Goal: Contribute content

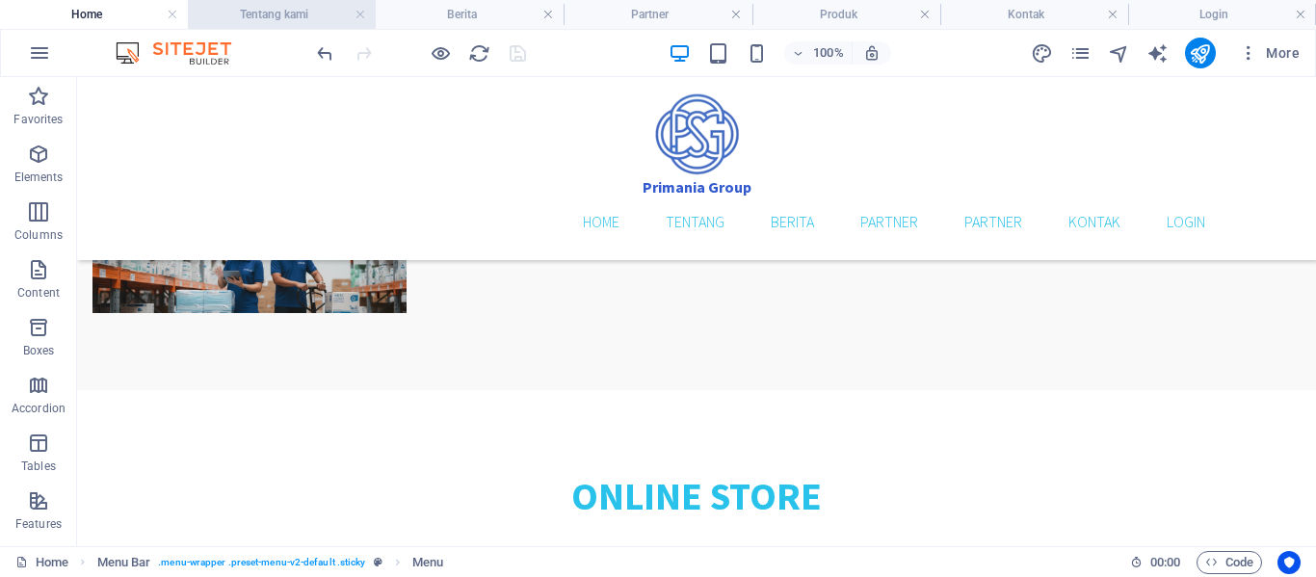
click at [244, 16] on h4 "Tentang kami" at bounding box center [282, 14] width 188 height 21
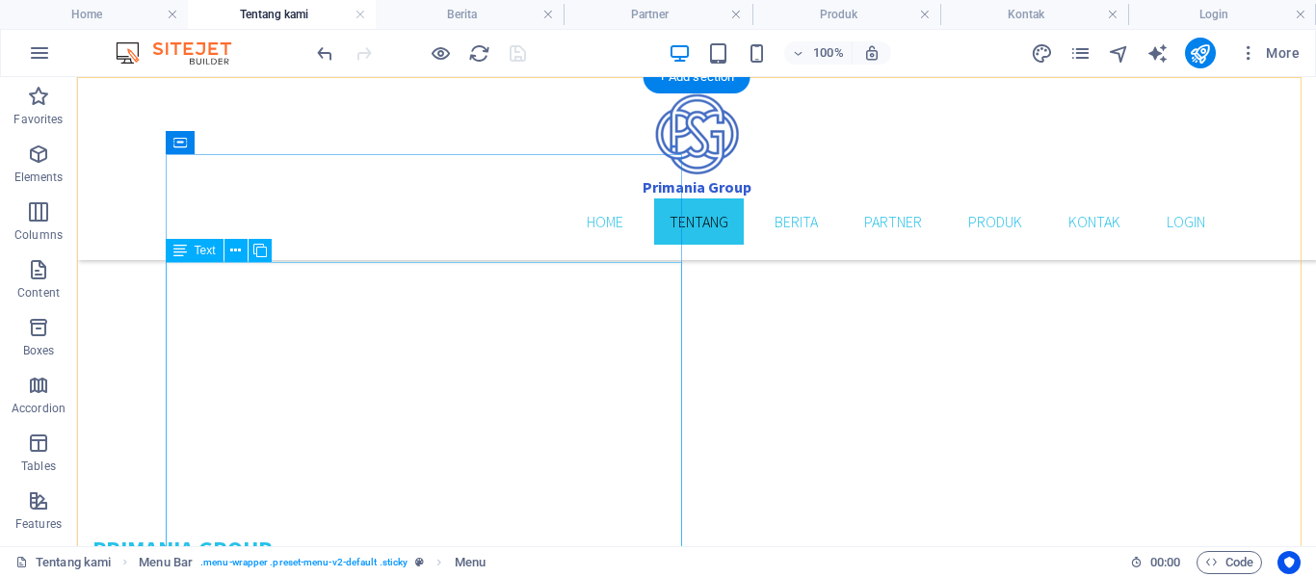
scroll to position [482, 0]
drag, startPoint x: 310, startPoint y: 423, endPoint x: 217, endPoint y: 337, distance: 126.9
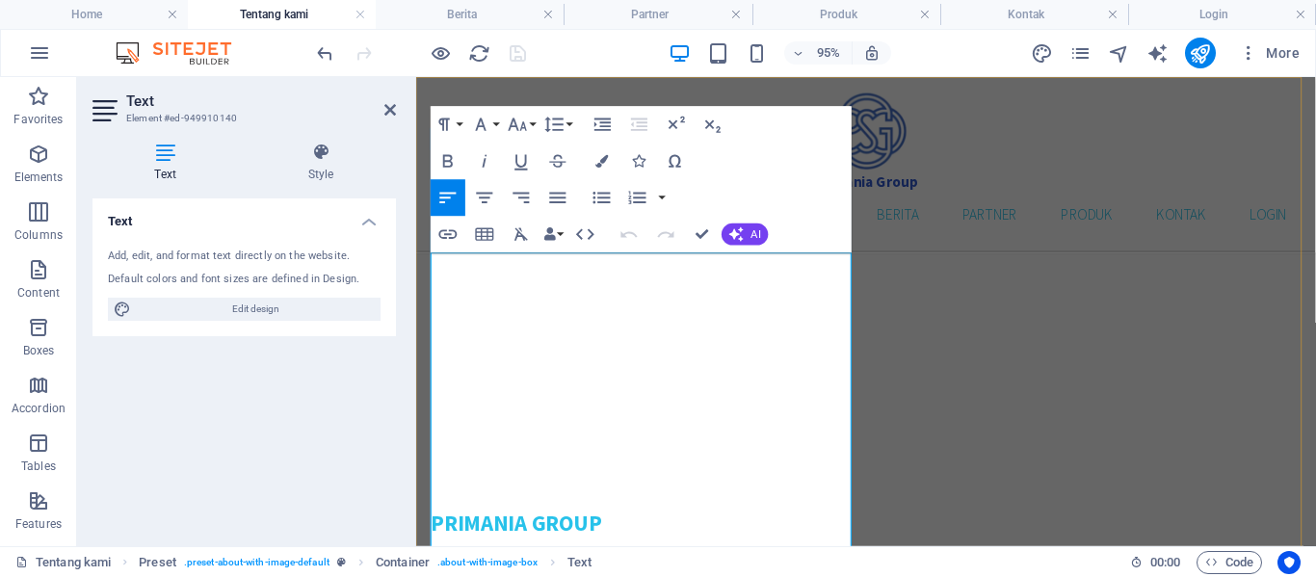
drag, startPoint x: 433, startPoint y: 286, endPoint x: 601, endPoint y: 483, distance: 259.0
copy div "Distributor Alat Kesehatan Fokus Barang Habis Pakai Selamat datang di PT. Prima…"
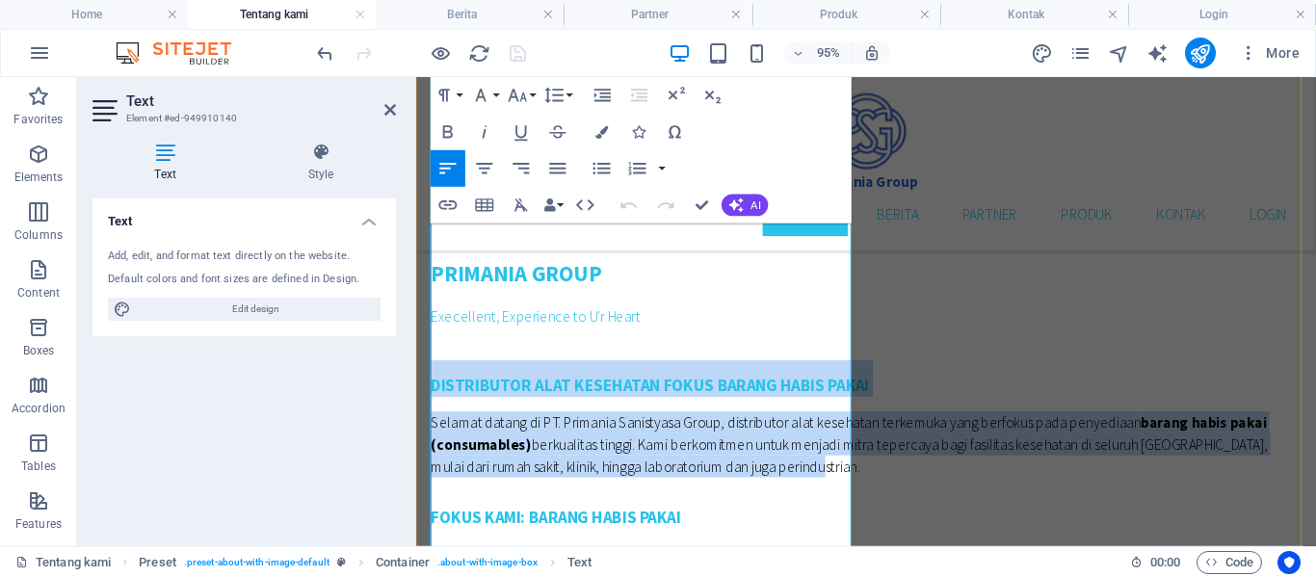
scroll to position [771, 0]
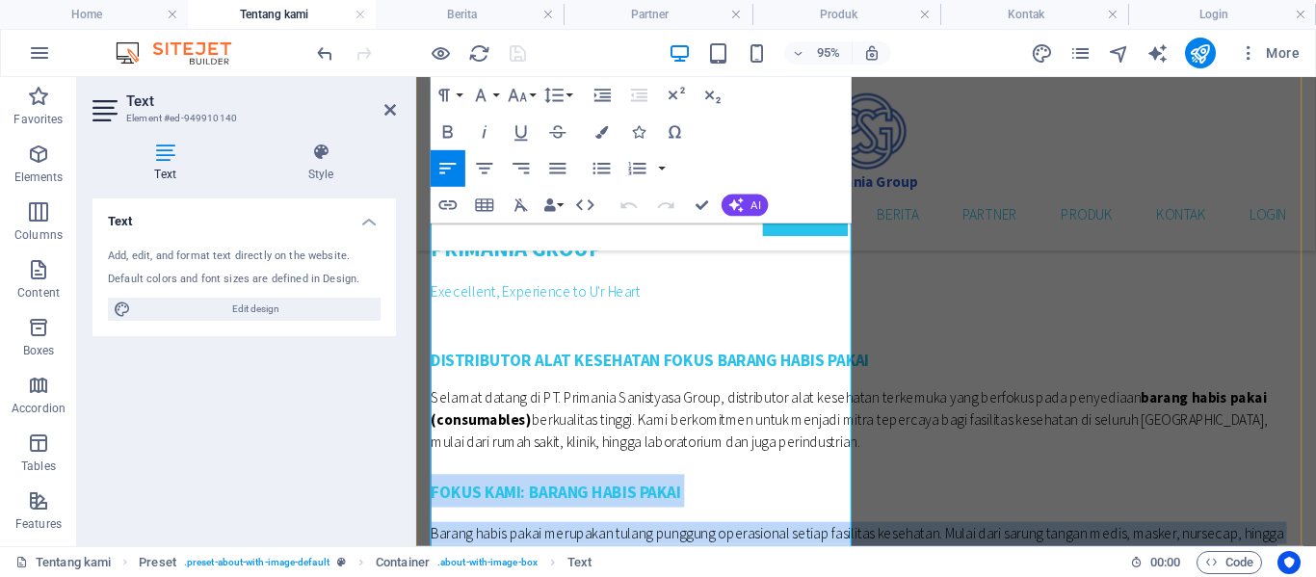
drag, startPoint x: 433, startPoint y: 245, endPoint x: 718, endPoint y: 469, distance: 363.0
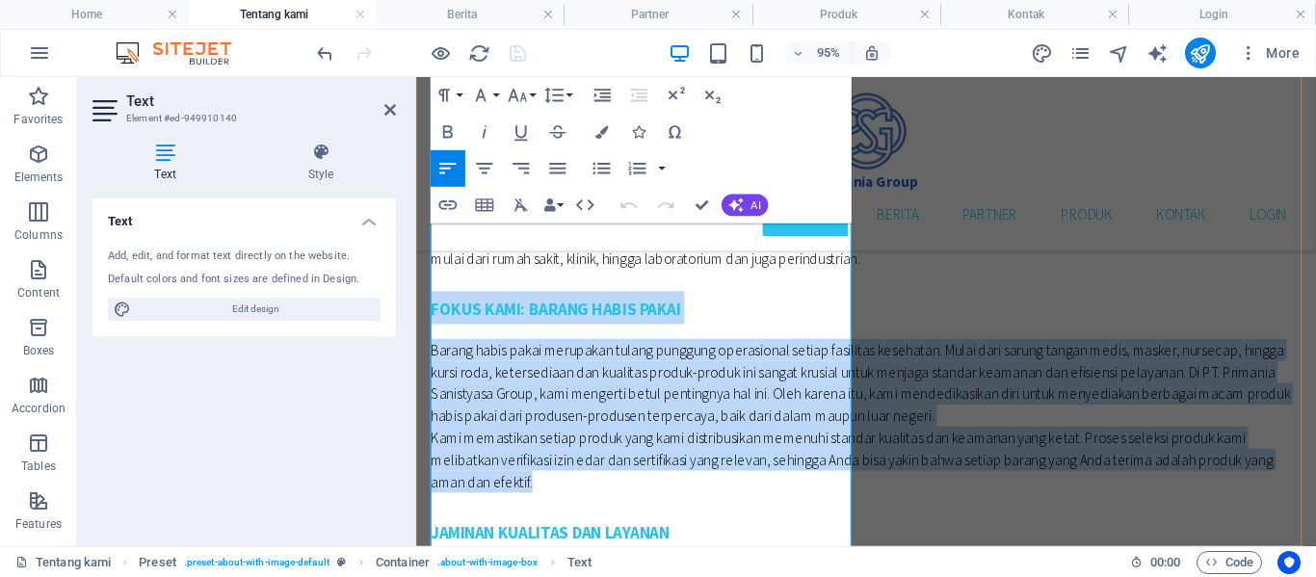
click at [596, 445] on p "Kami memastikan setiap produk yang kami distribusikan memenuhi standar kualitas…" at bounding box center [890, 479] width 916 height 69
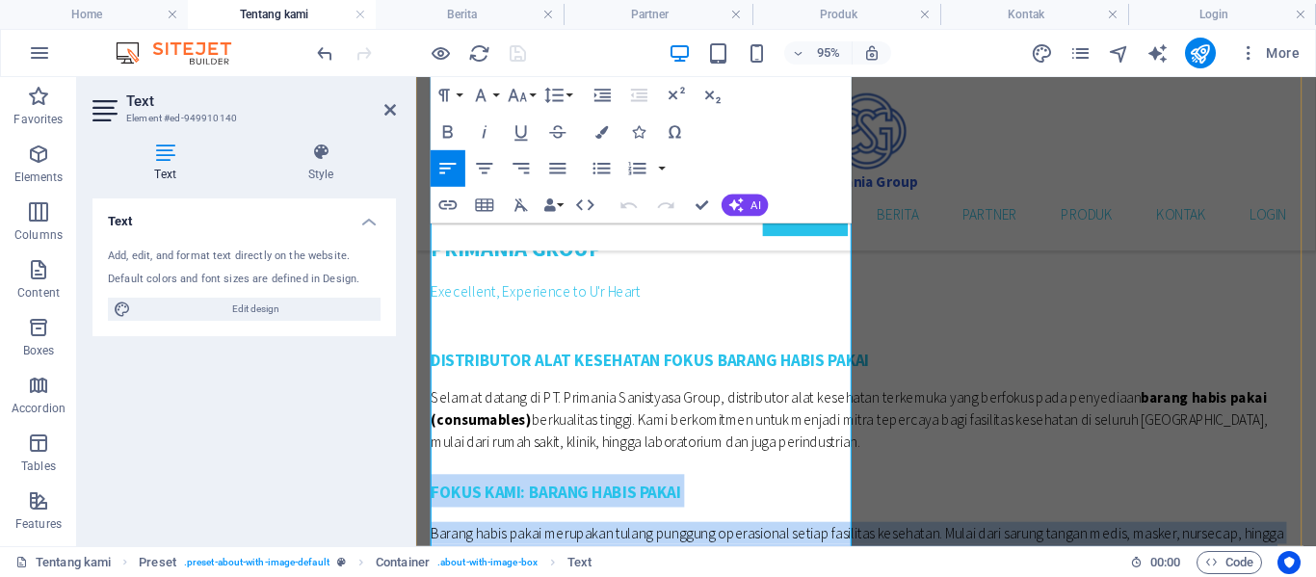
scroll to position [867, 0]
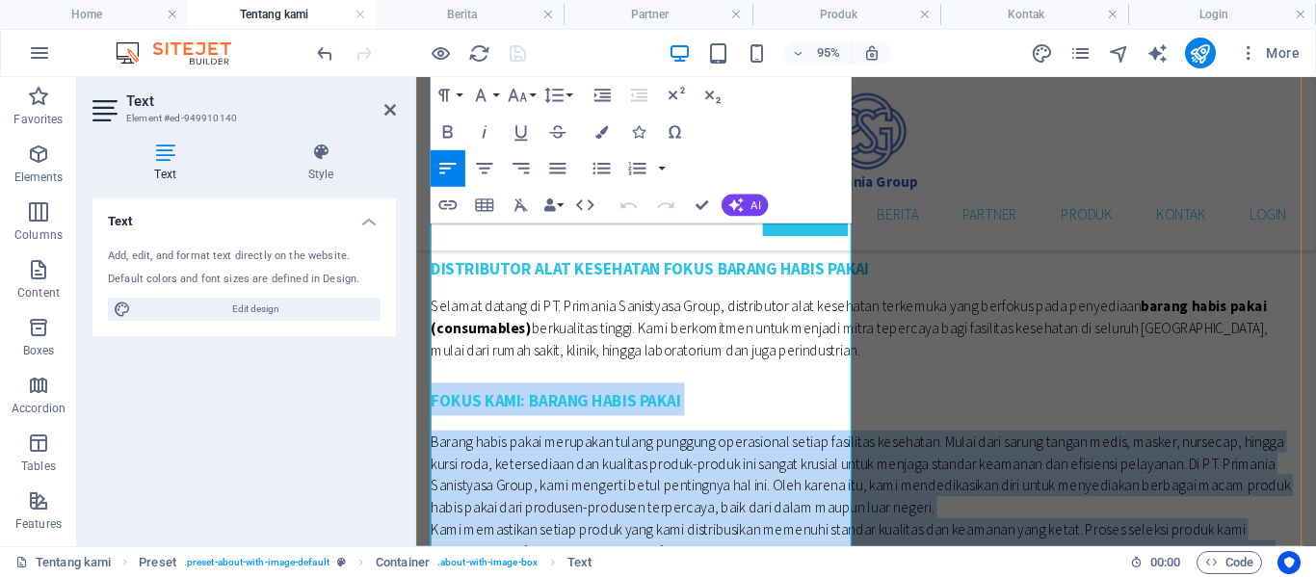
copy div "Fokus Kami: Barang Habis Pakai Barang habis pakai merupakan tulang punggung ope…"
